Goal: Navigation & Orientation: Go to known website

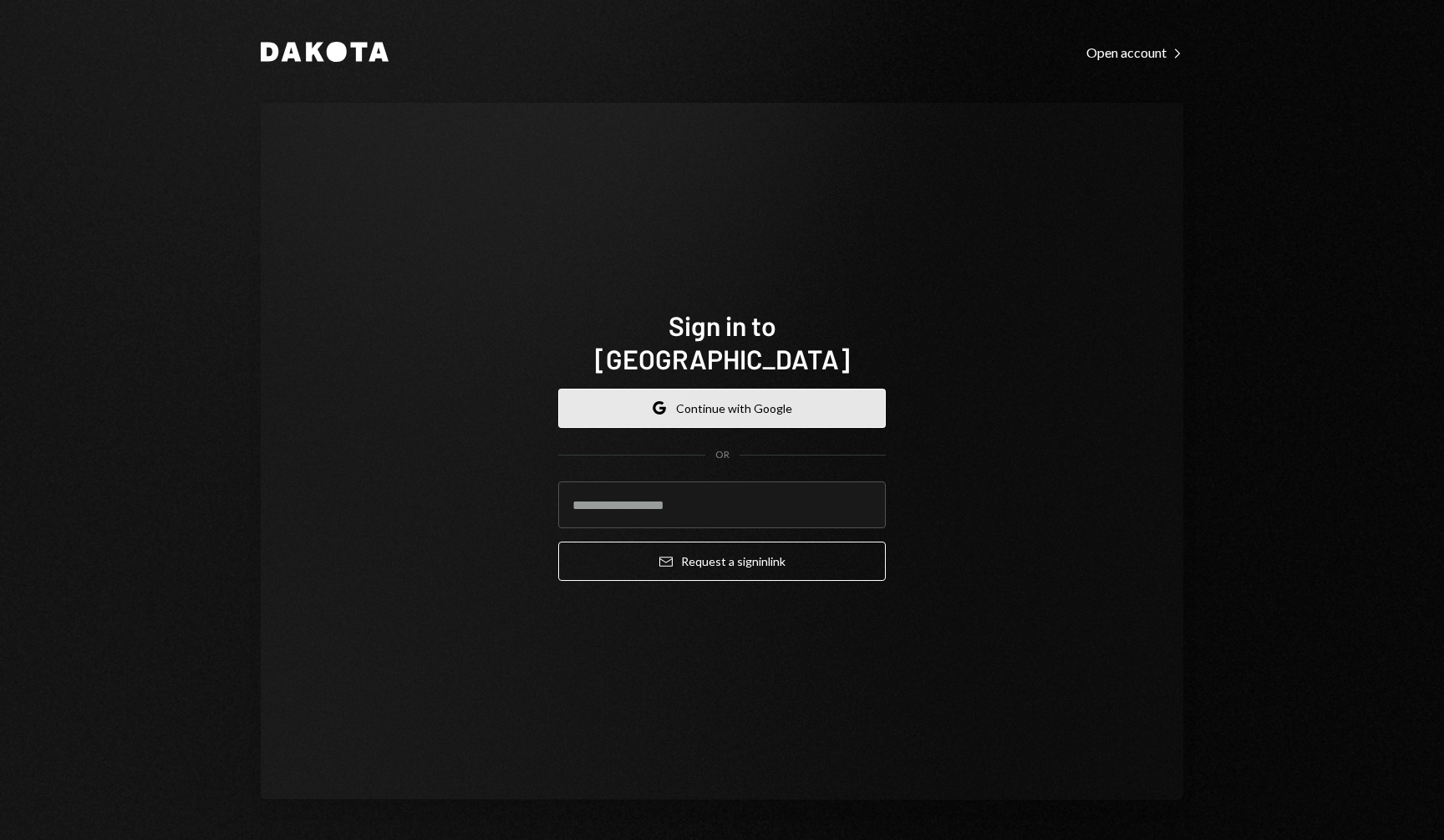
click at [682, 391] on button "Google Continue with Google" at bounding box center [722, 408] width 328 height 39
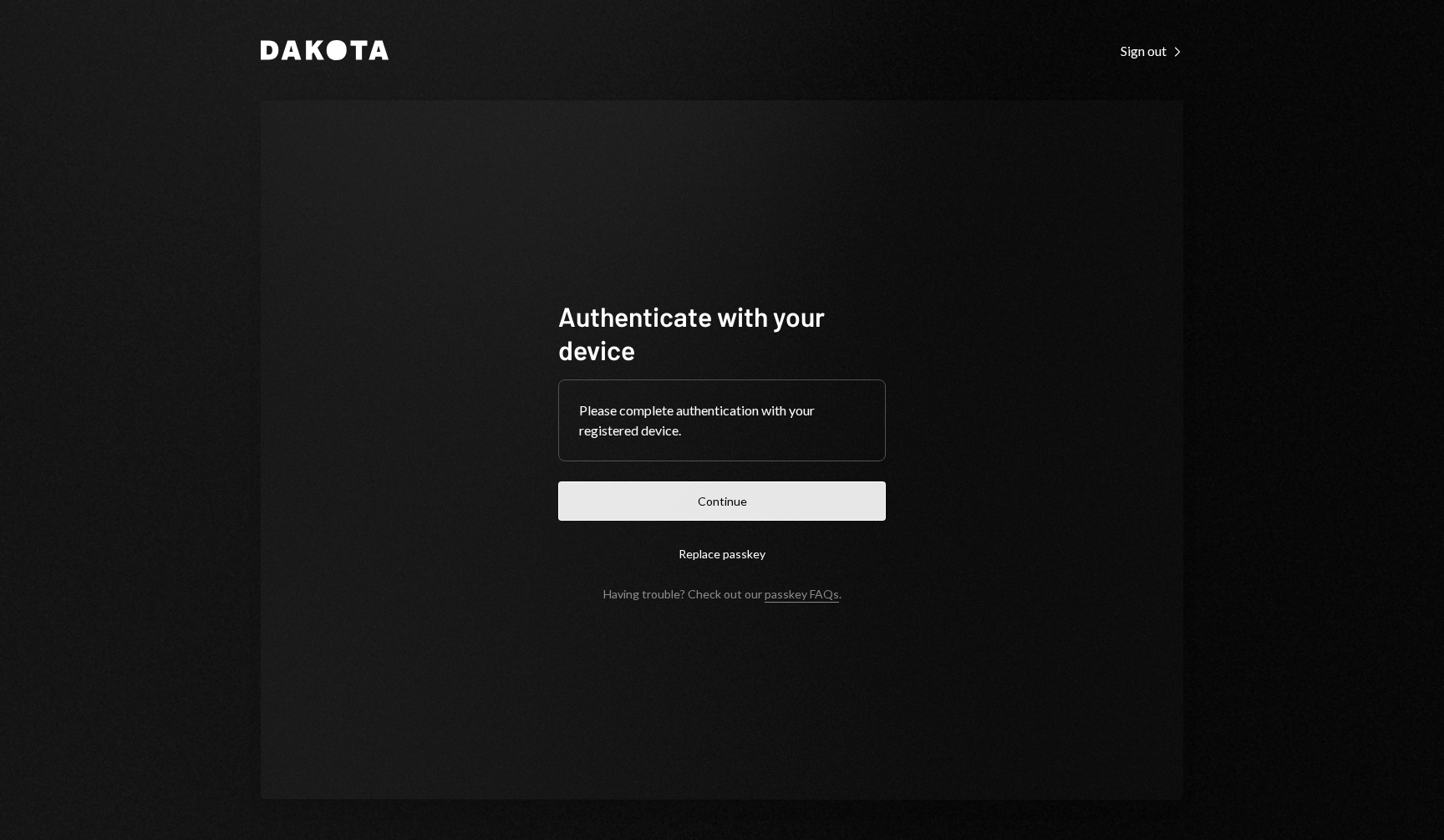
click at [764, 497] on button "Continue" at bounding box center [722, 501] width 328 height 39
